Goal: Information Seeking & Learning: Compare options

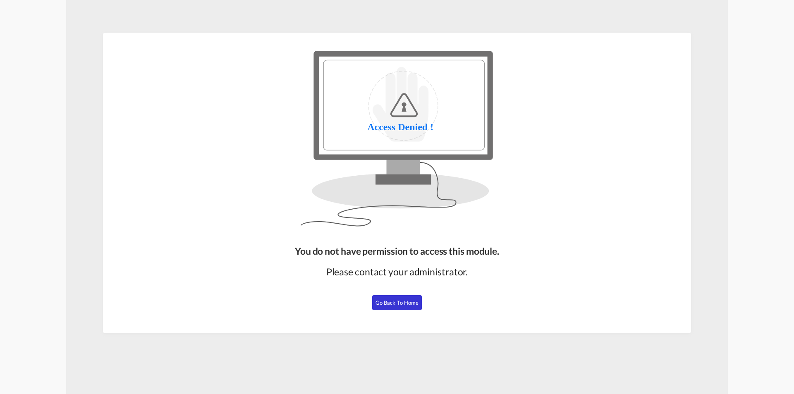
click at [400, 301] on span "Go Back to Home" at bounding box center [396, 302] width 43 height 7
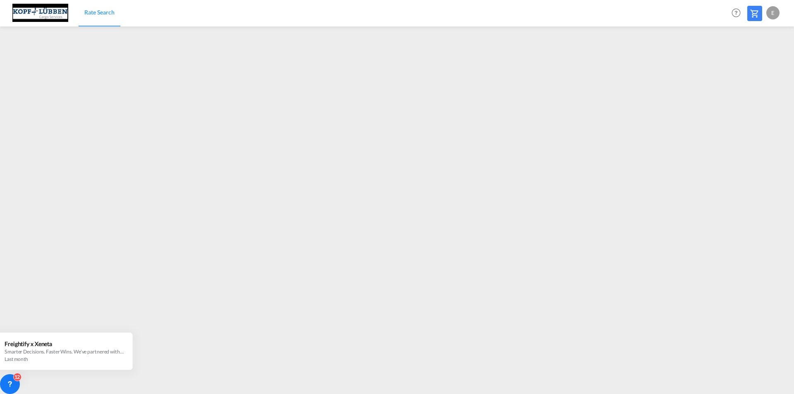
click at [101, 9] on span "Rate Search" at bounding box center [99, 12] width 30 height 7
